Goal: Information Seeking & Learning: Learn about a topic

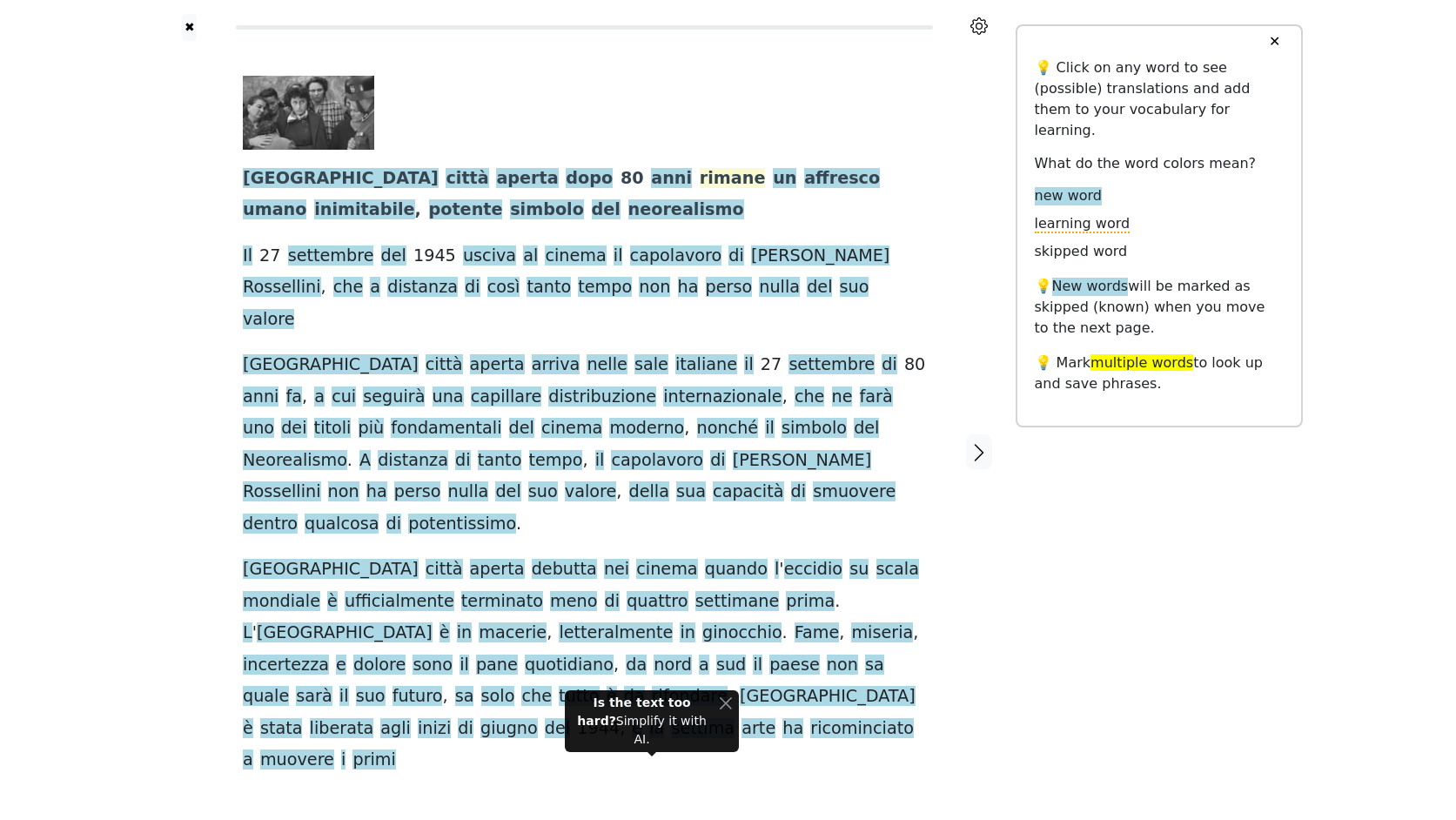
click at [700, 175] on span "rimane" at bounding box center [733, 178] width 66 height 22
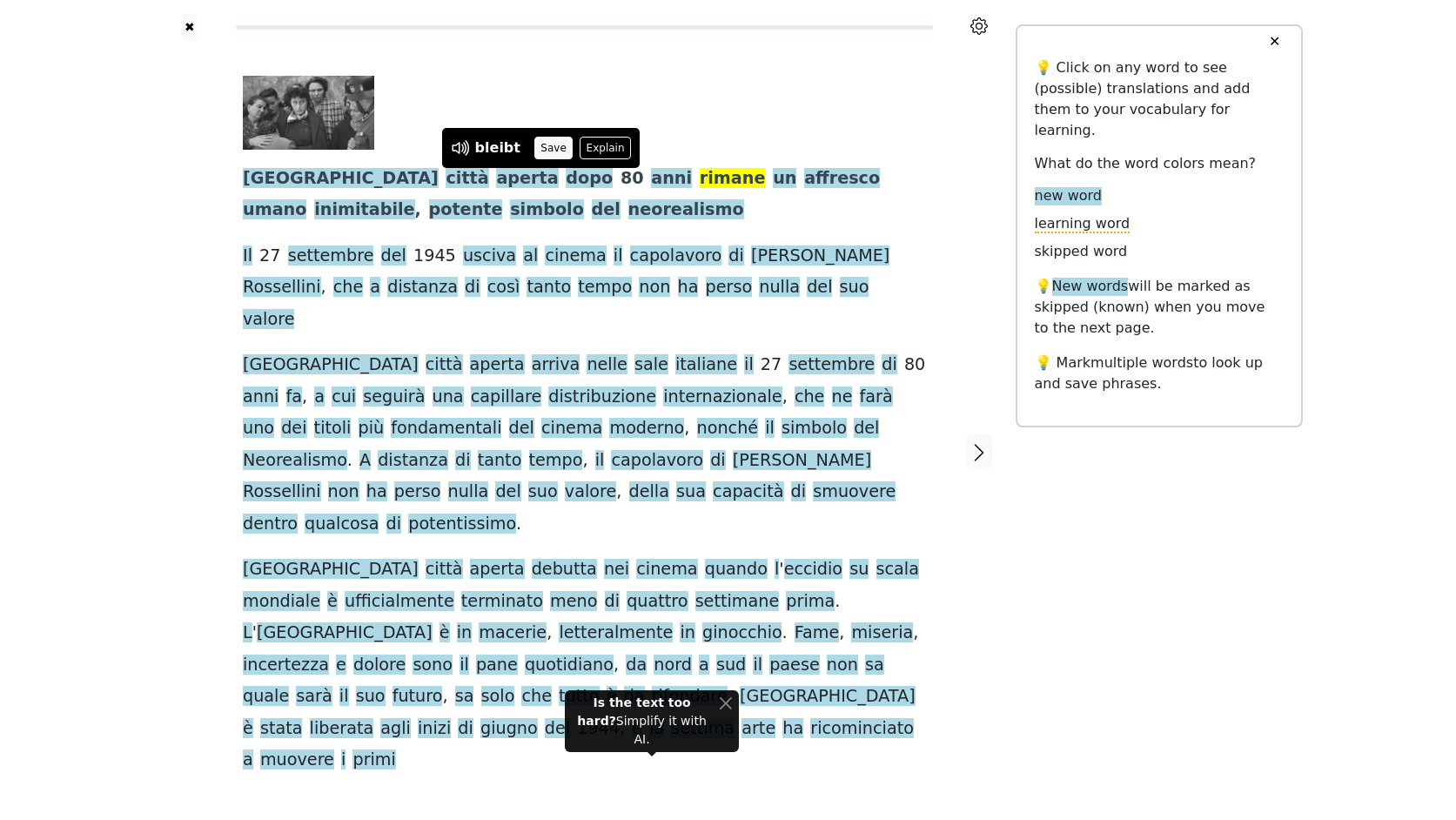
click at [545, 151] on button "Save" at bounding box center [554, 148] width 38 height 23
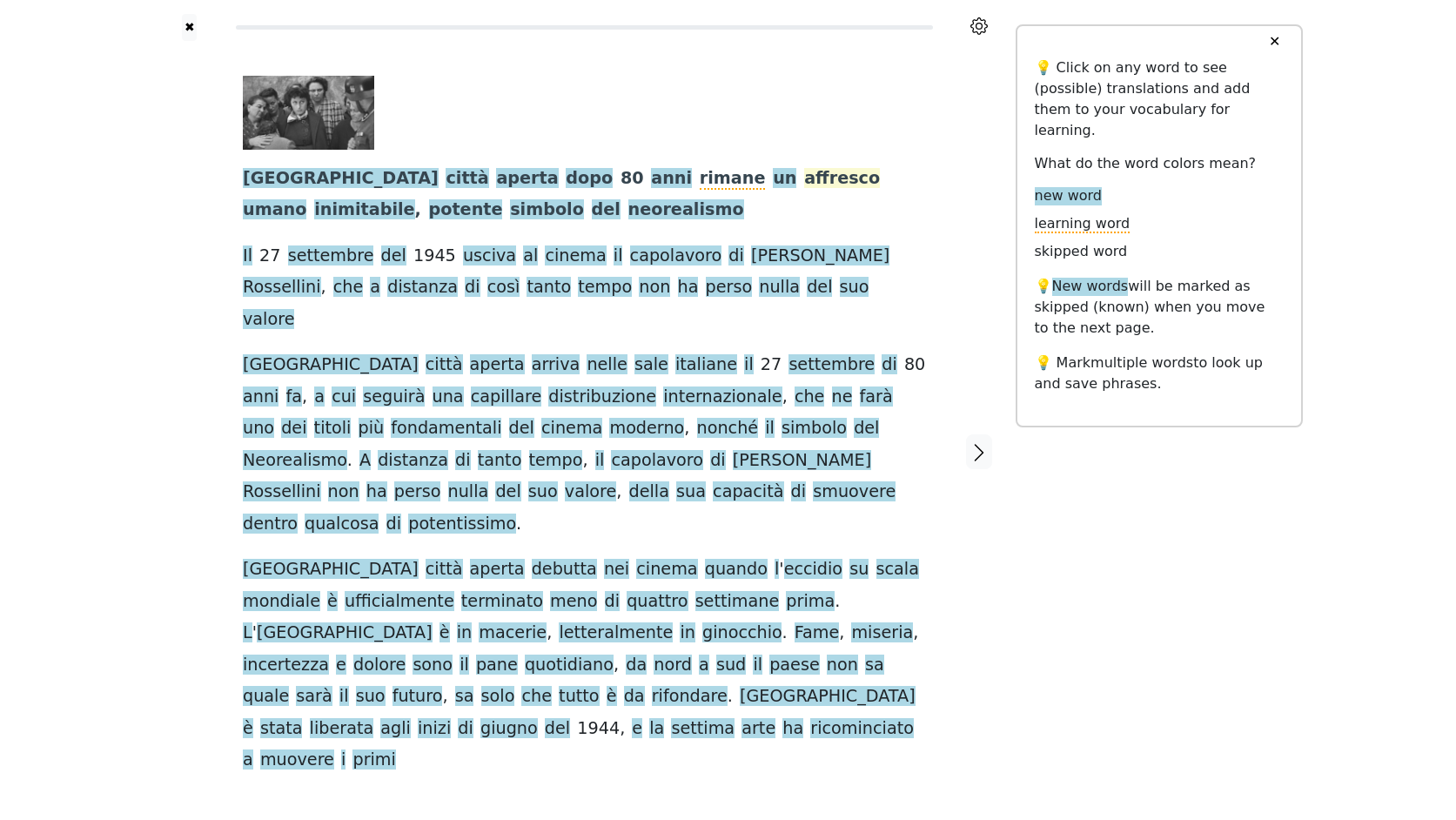
click at [804, 177] on span "affresco" at bounding box center [842, 178] width 76 height 22
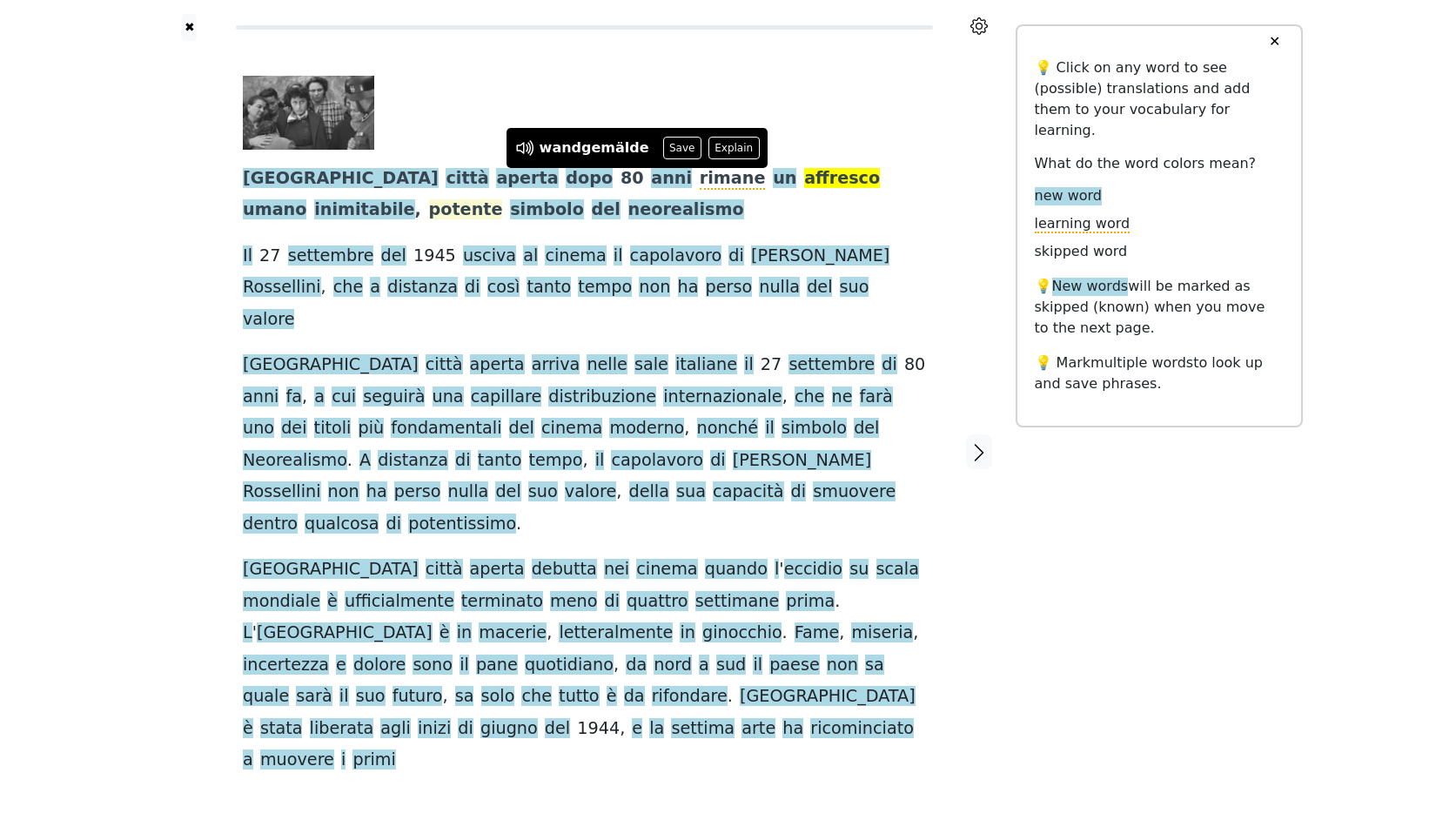
click at [503, 199] on span "potente" at bounding box center [466, 210] width 74 height 22
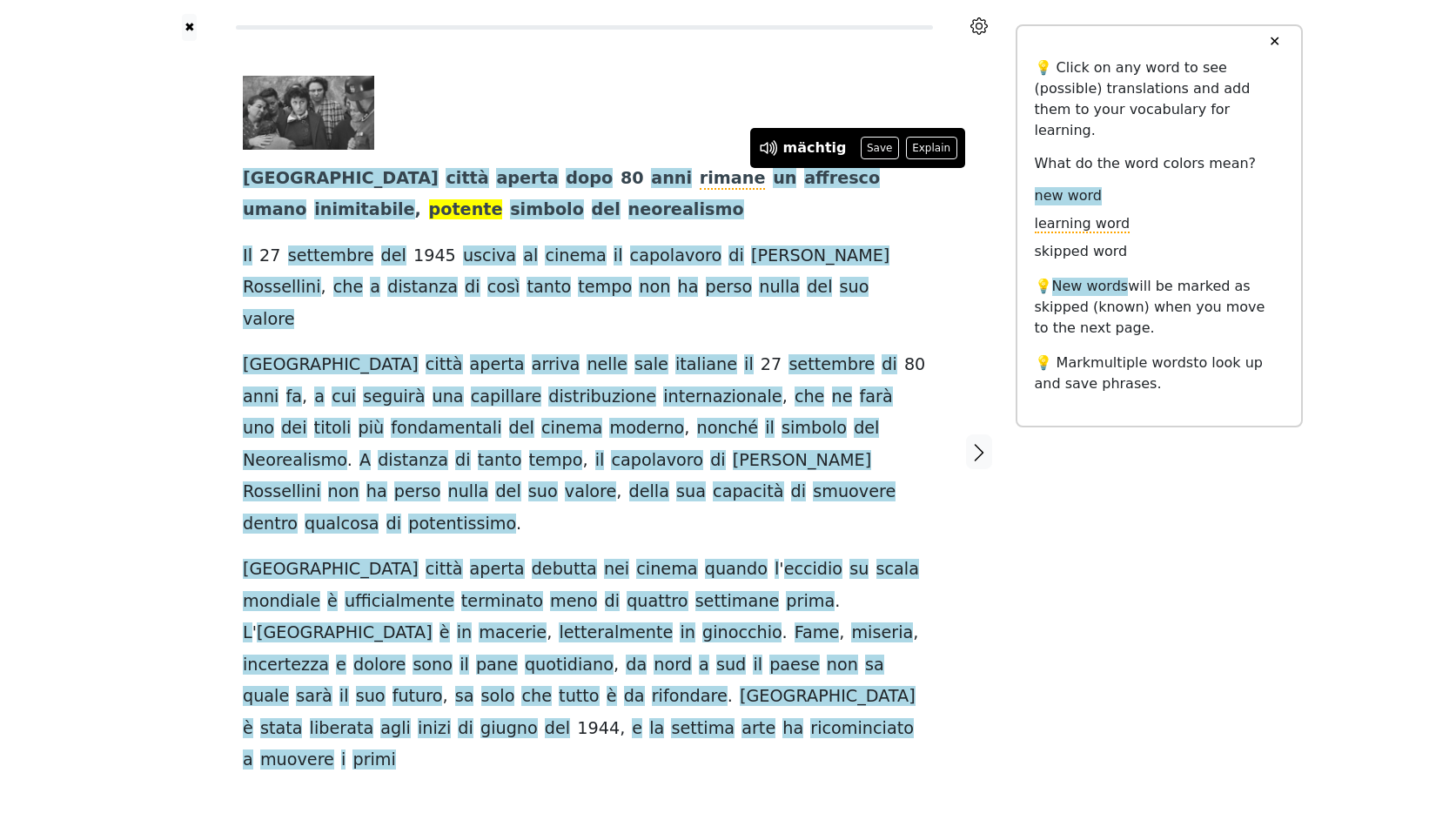
click at [948, 244] on div at bounding box center [979, 452] width 72 height 822
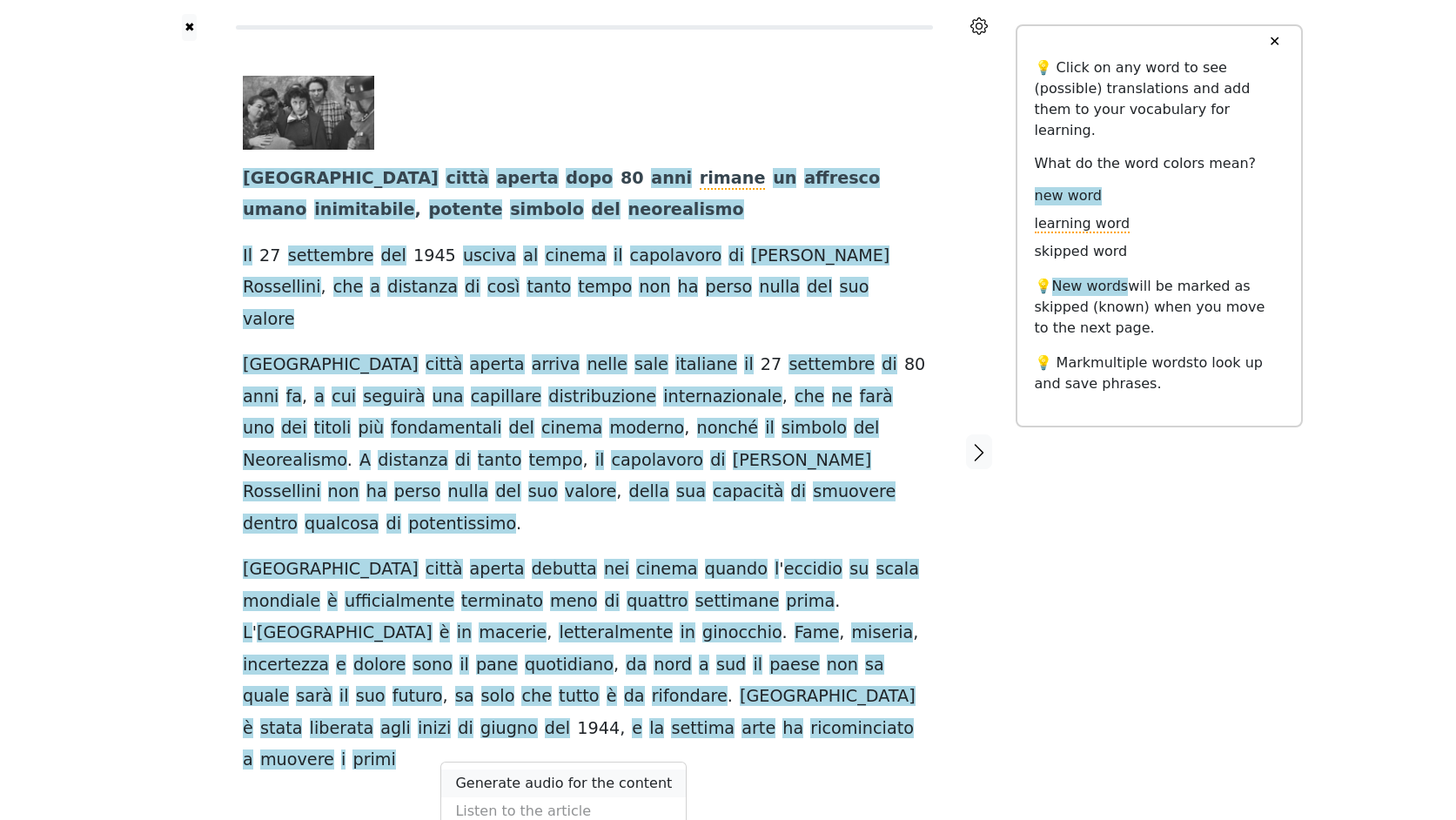
click at [558, 770] on link "Generate audio for the content" at bounding box center [563, 783] width 245 height 28
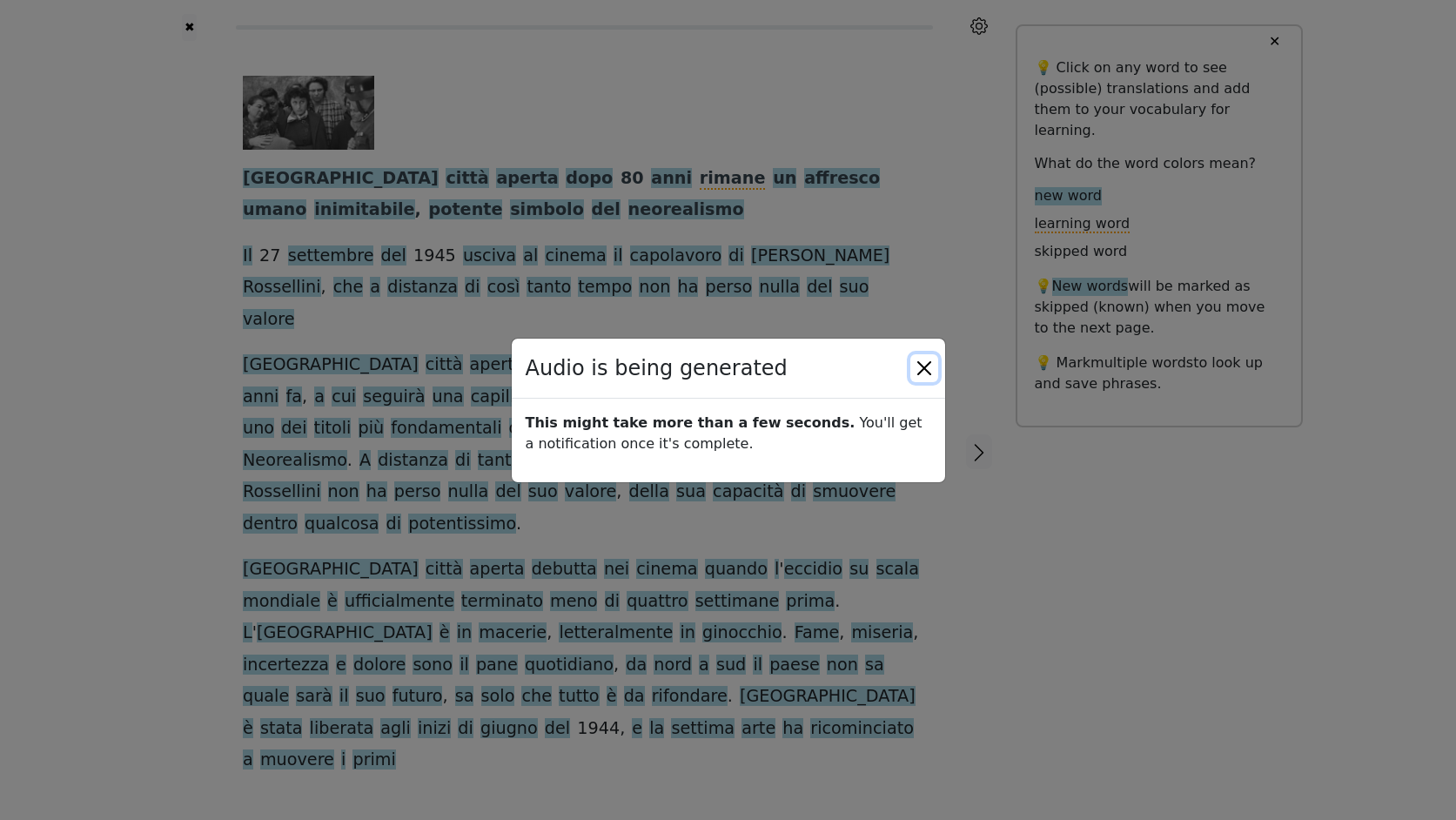
click at [923, 366] on button "Close" at bounding box center [924, 368] width 28 height 28
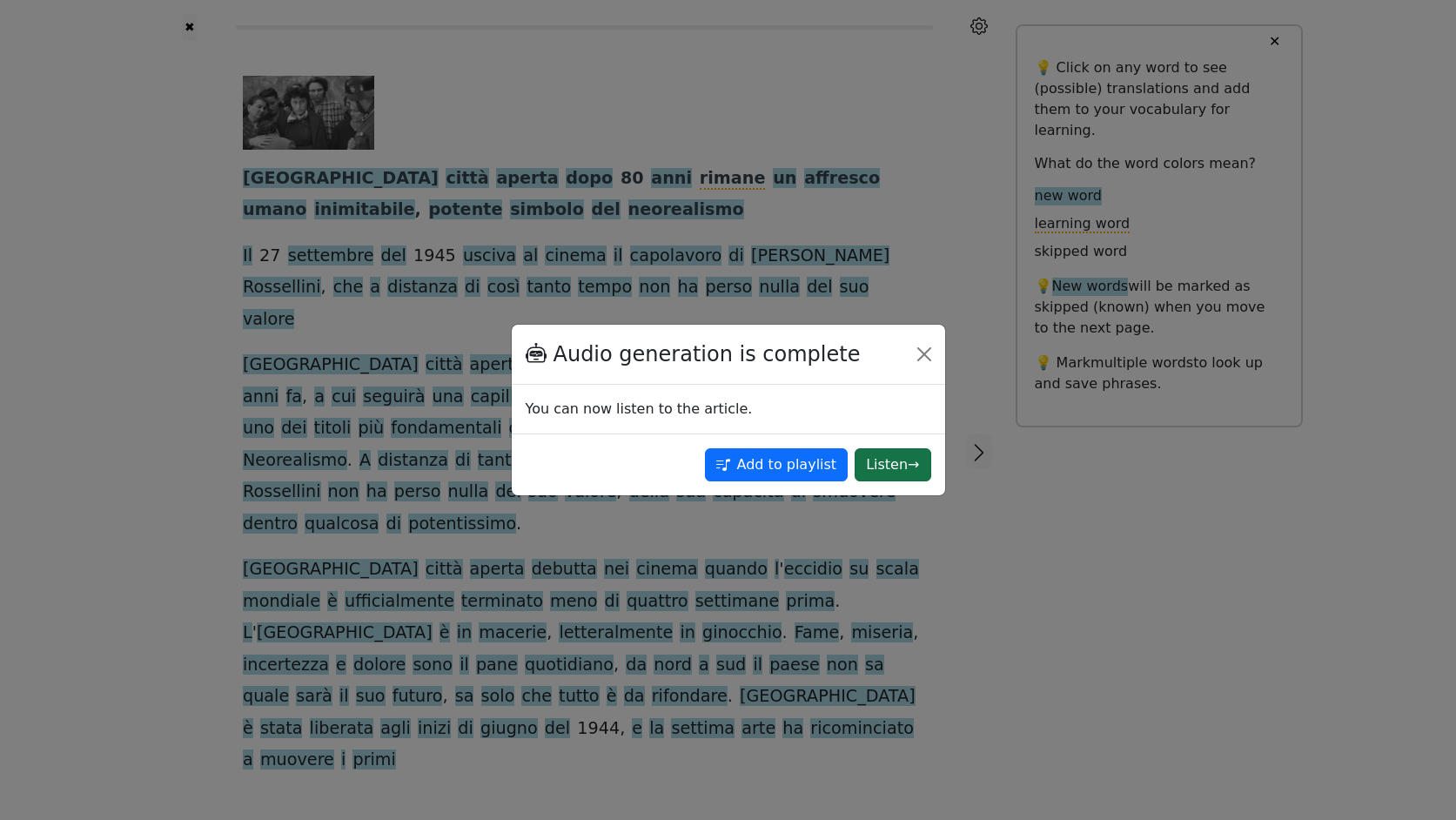
click at [879, 462] on button "Listen →" at bounding box center [892, 465] width 76 height 33
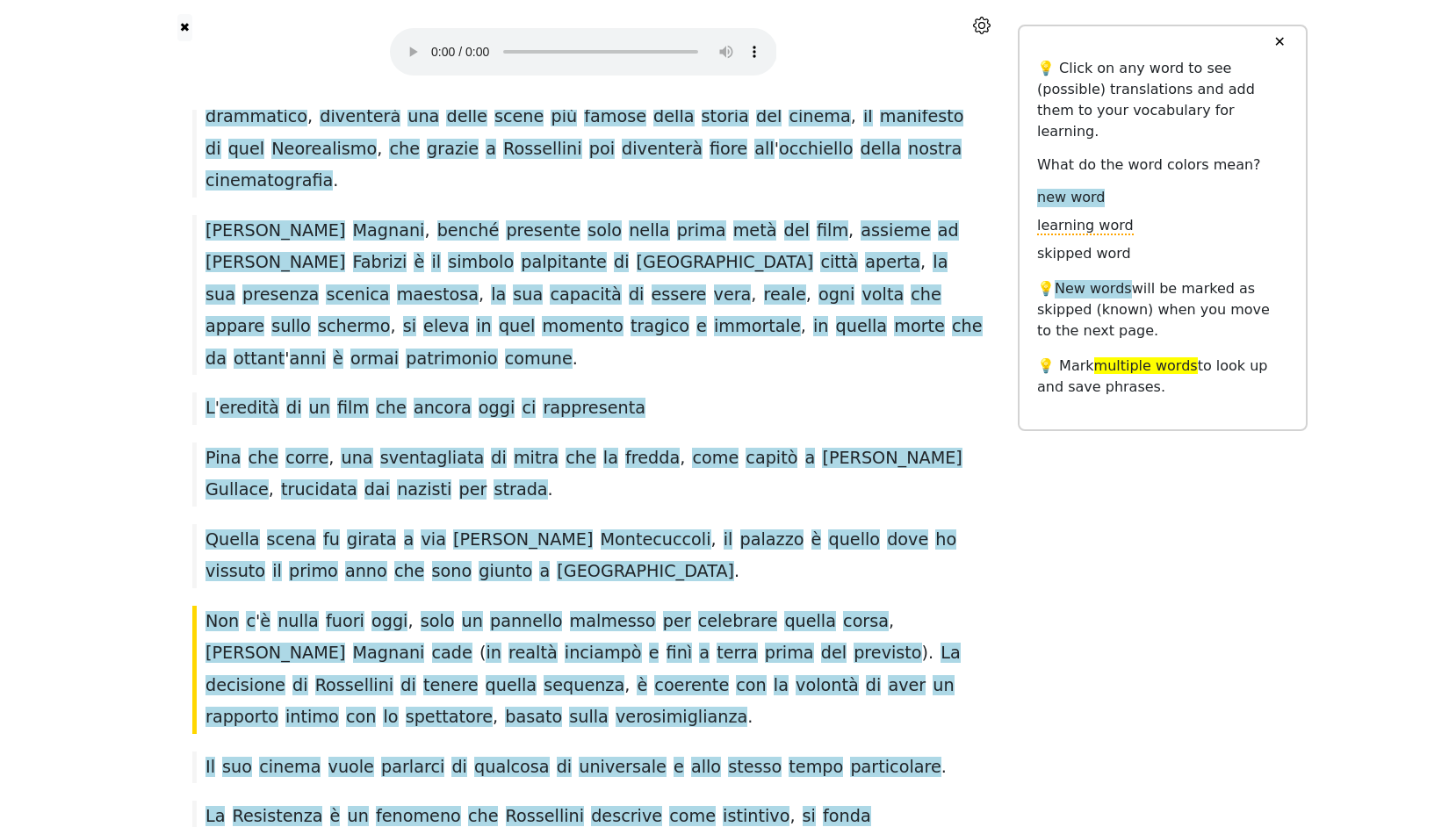
scroll to position [2306, 0]
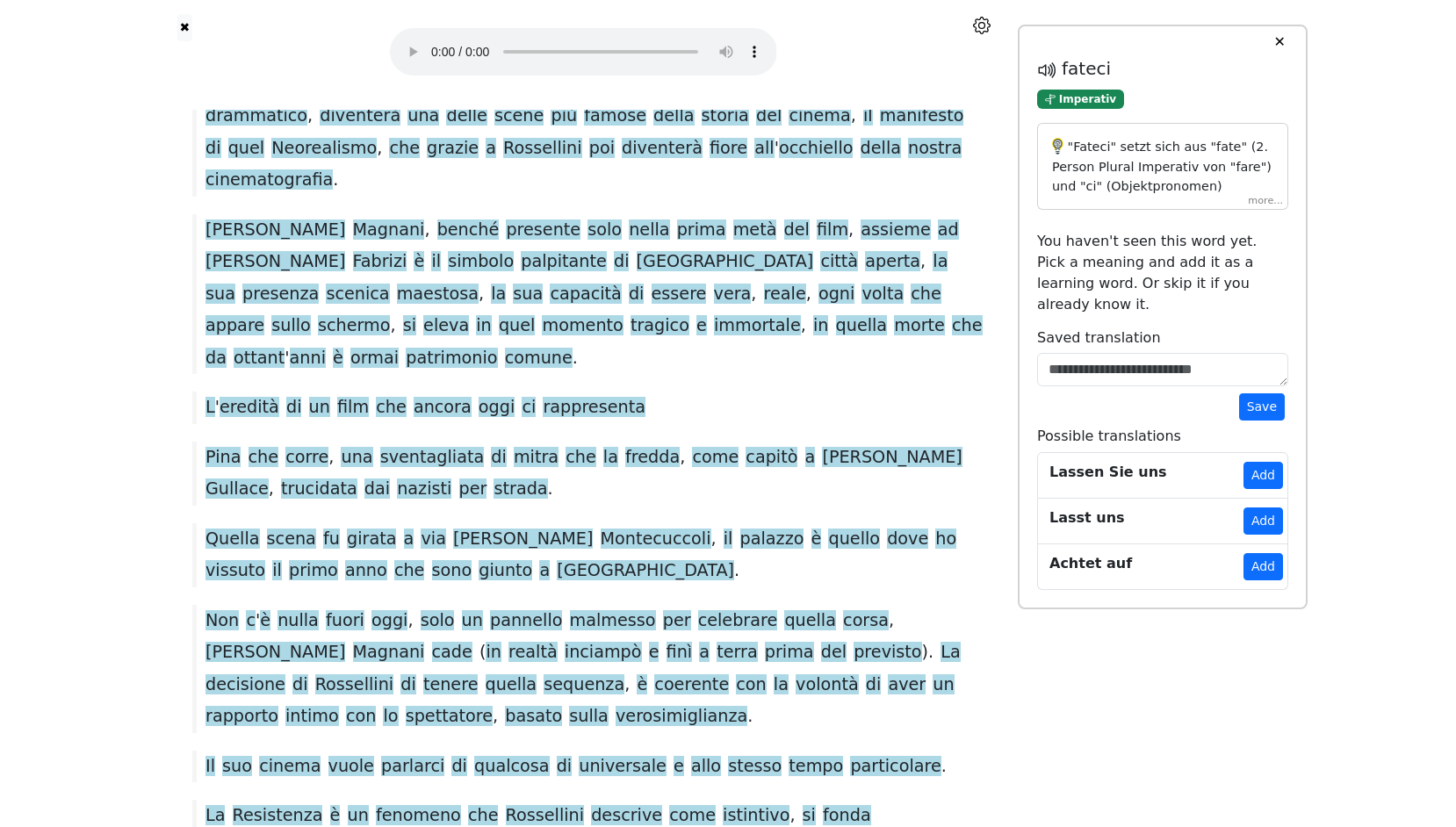
drag, startPoint x: 256, startPoint y: 657, endPoint x: 340, endPoint y: 660, distance: 84.1
